Goal: Check status: Check status

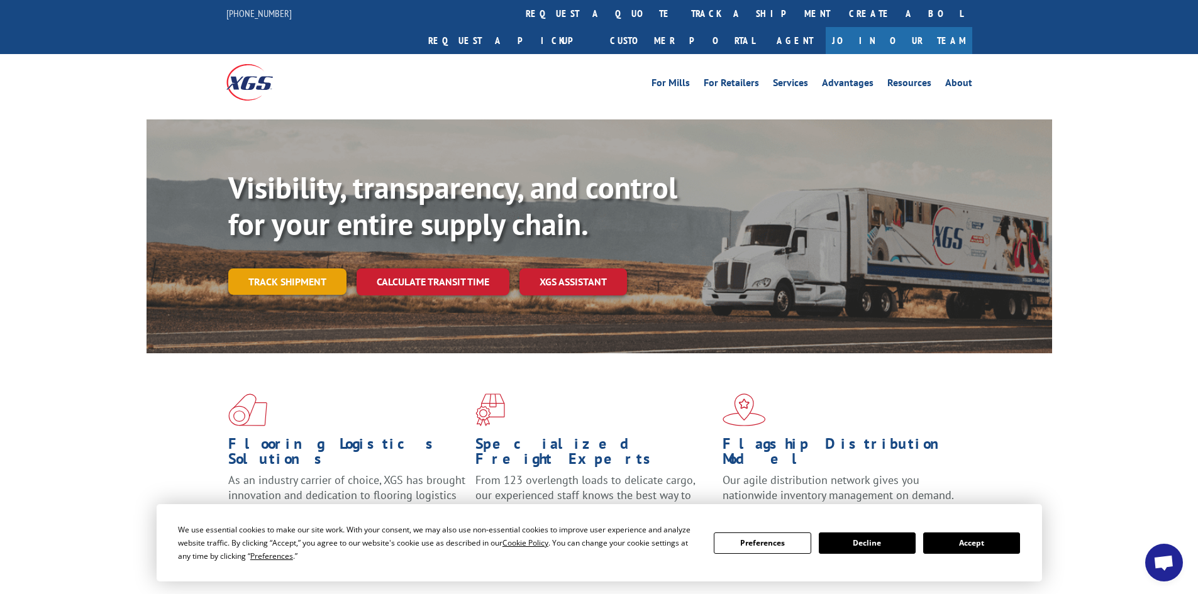
click at [273, 269] on link "Track shipment" at bounding box center [287, 282] width 118 height 26
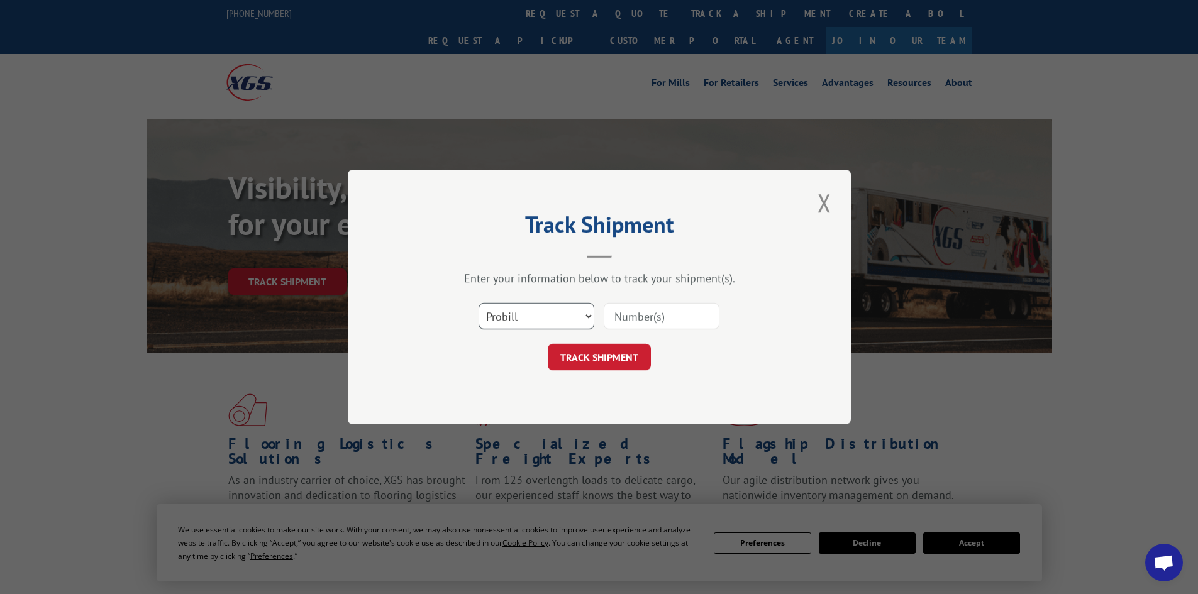
click at [555, 314] on select "Select category... Probill BOL PO" at bounding box center [537, 316] width 116 height 26
select select "bol"
click at [479, 303] on select "Select category... Probill BOL PO" at bounding box center [537, 316] width 116 height 26
click at [643, 318] on input at bounding box center [662, 316] width 116 height 26
paste input "6757614"
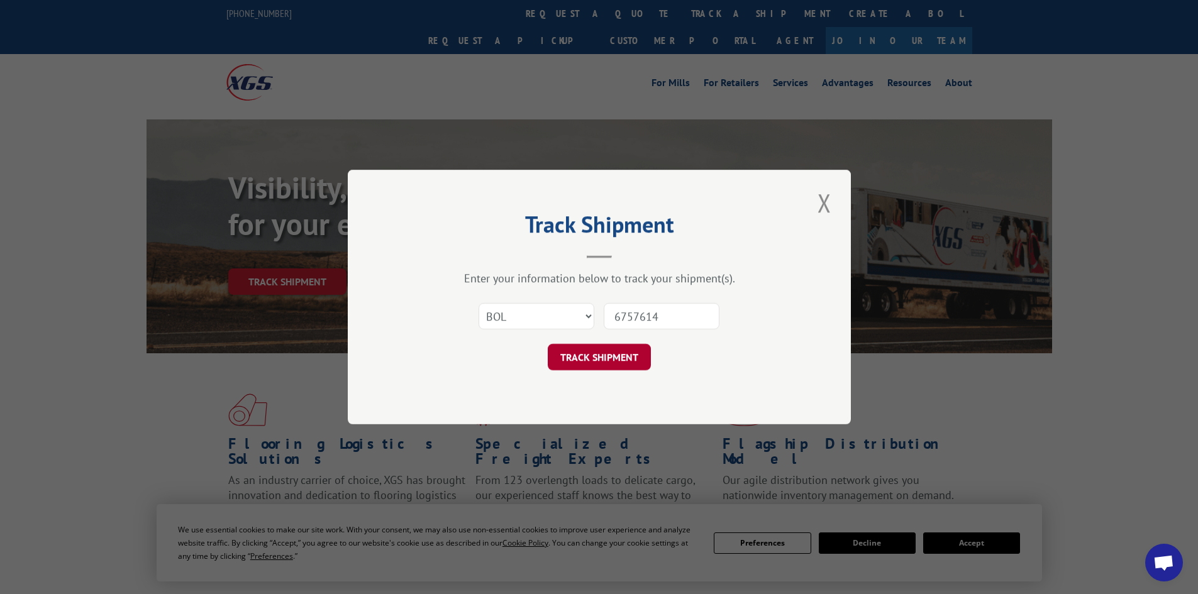
type input "6757614"
click at [566, 357] on button "TRACK SHIPMENT" at bounding box center [599, 357] width 103 height 26
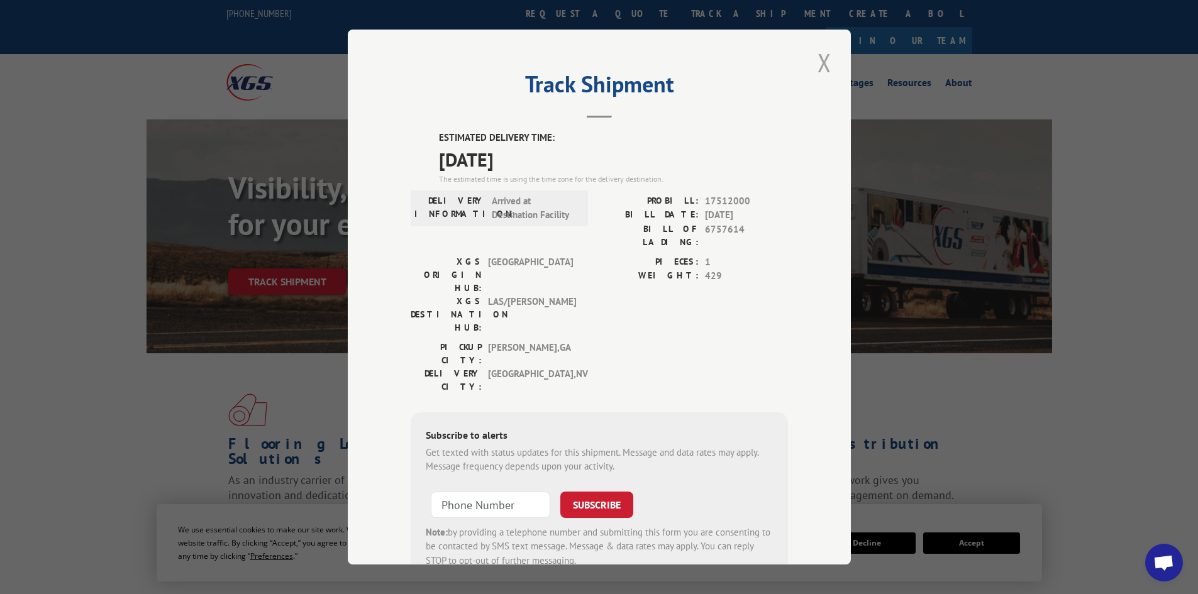
click at [819, 66] on button "Close modal" at bounding box center [824, 62] width 21 height 35
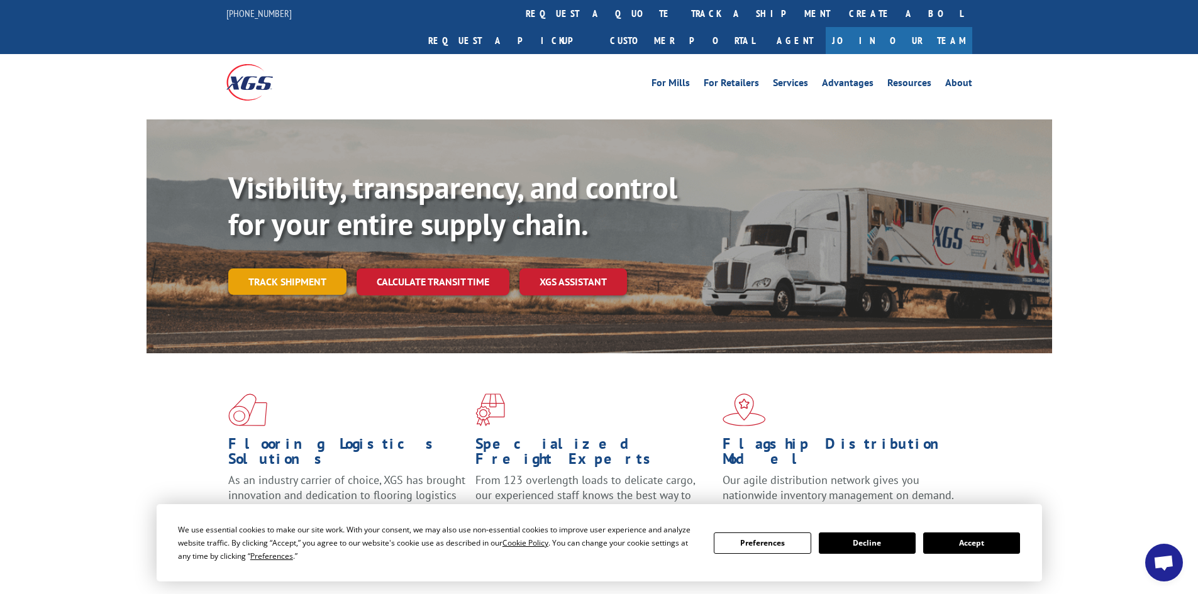
click at [269, 269] on link "Track shipment" at bounding box center [287, 282] width 118 height 26
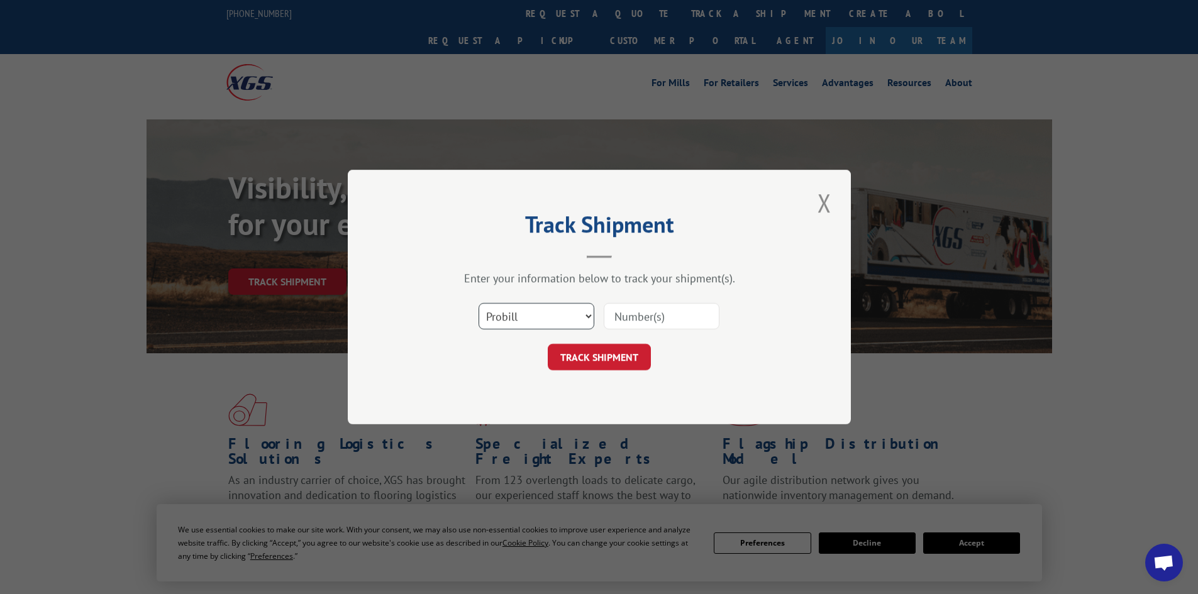
click at [537, 321] on select "Select category... Probill BOL PO" at bounding box center [537, 316] width 116 height 26
select select "bol"
click at [479, 303] on select "Select category... Probill BOL PO" at bounding box center [537, 316] width 116 height 26
click at [654, 319] on input at bounding box center [662, 316] width 116 height 26
paste input "5946593"
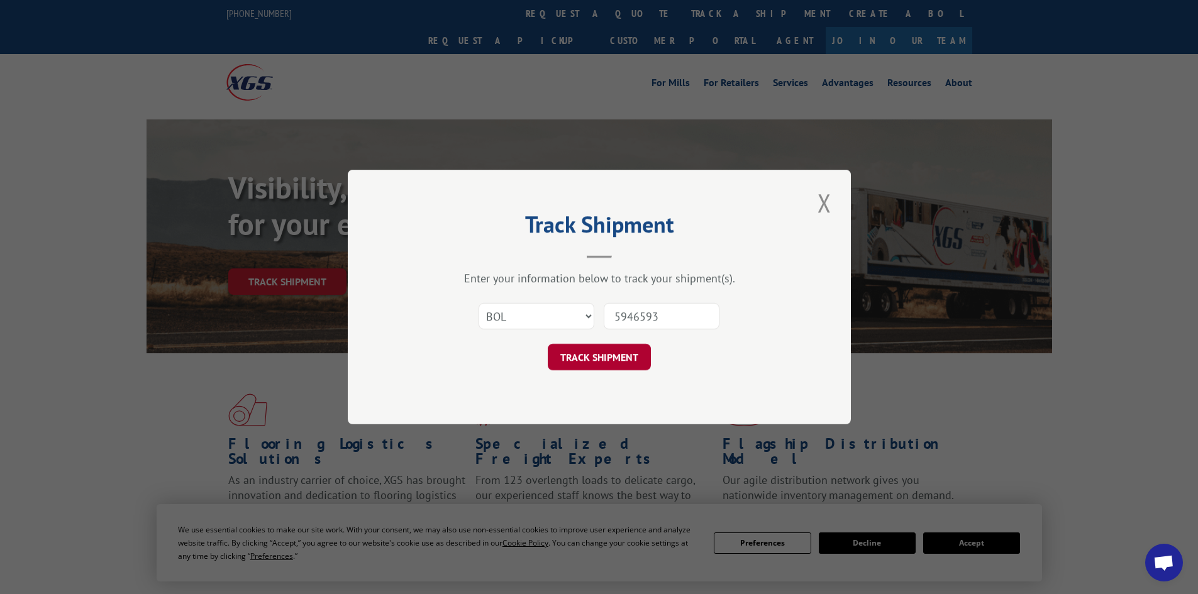
type input "5946593"
click at [602, 356] on button "TRACK SHIPMENT" at bounding box center [599, 357] width 103 height 26
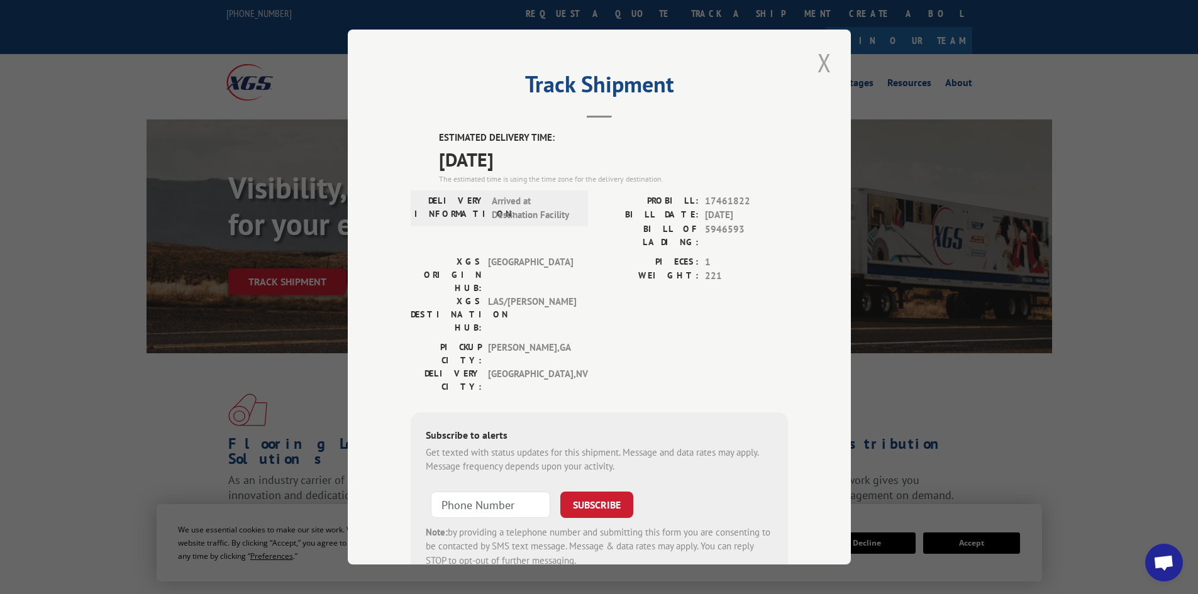
click at [821, 64] on button "Close modal" at bounding box center [824, 62] width 21 height 35
